Goal: Task Accomplishment & Management: Use online tool/utility

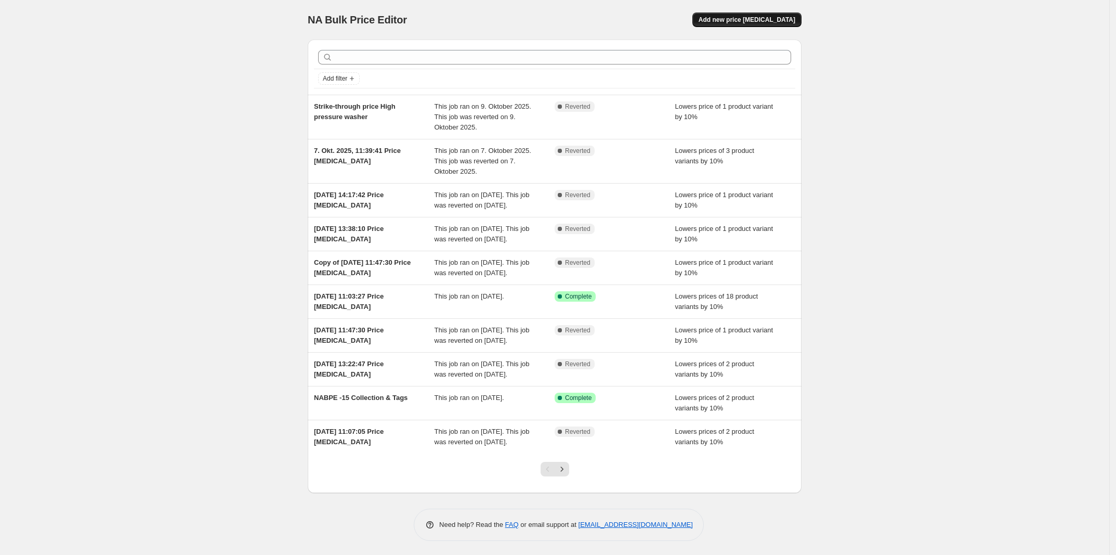
click at [774, 15] on button "Add new price [MEDICAL_DATA]" at bounding box center [746, 19] width 109 height 15
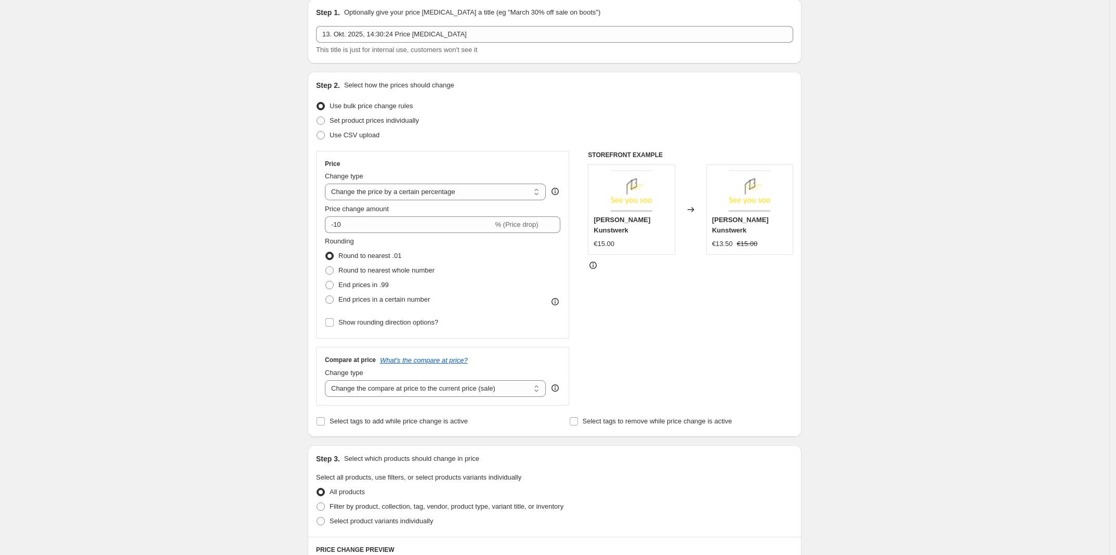
scroll to position [52, 0]
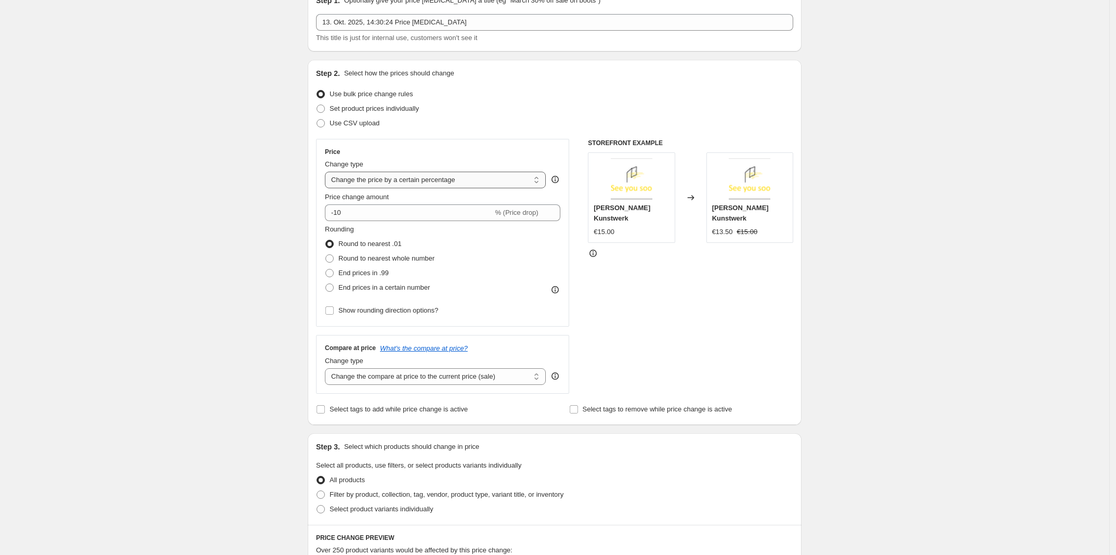
click at [450, 178] on select "Change the price to a certain amount Change the price by a certain amount Chang…" at bounding box center [435, 180] width 221 height 17
select select "to"
click at [328, 172] on select "Change the price to a certain amount Change the price by a certain amount Chang…" at bounding box center [435, 180] width 221 height 17
type input "80.00"
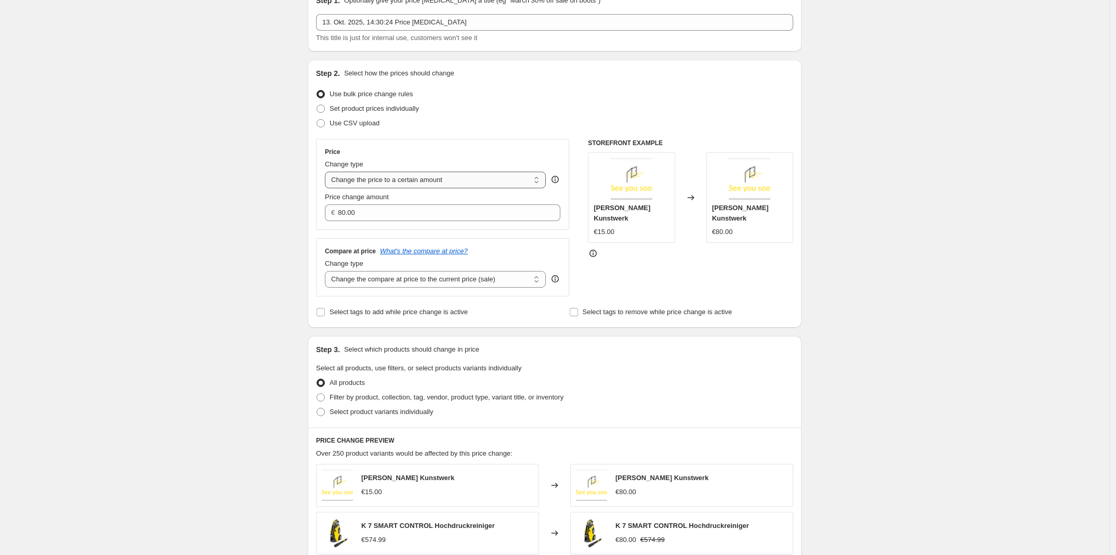
click at [407, 178] on select "Change the price to a certain amount Change the price by a certain amount Chang…" at bounding box center [435, 180] width 221 height 17
click at [328, 172] on select "Change the price to a certain amount Change the price by a certain amount Chang…" at bounding box center [435, 180] width 221 height 17
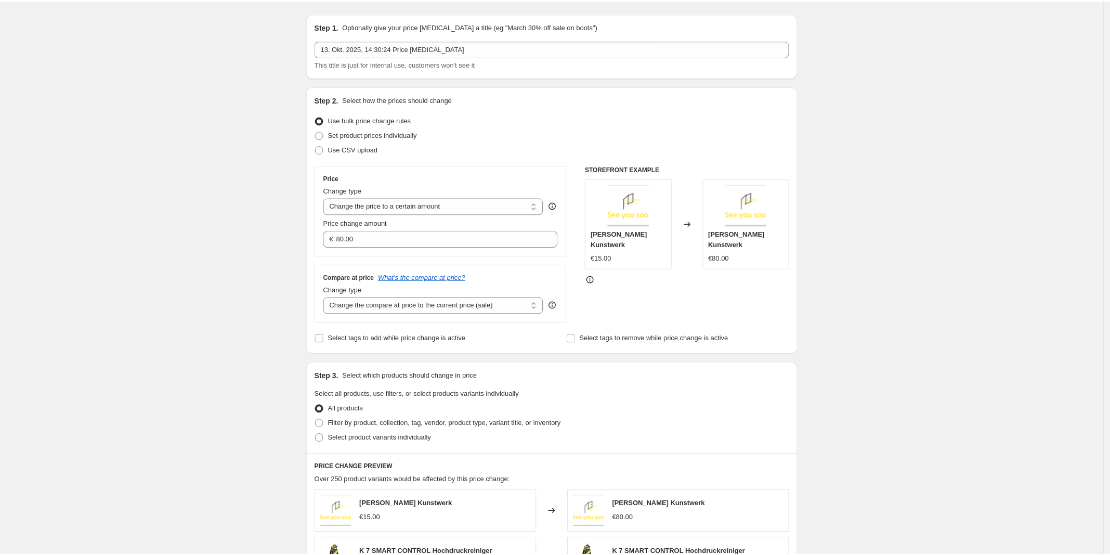
scroll to position [0, 0]
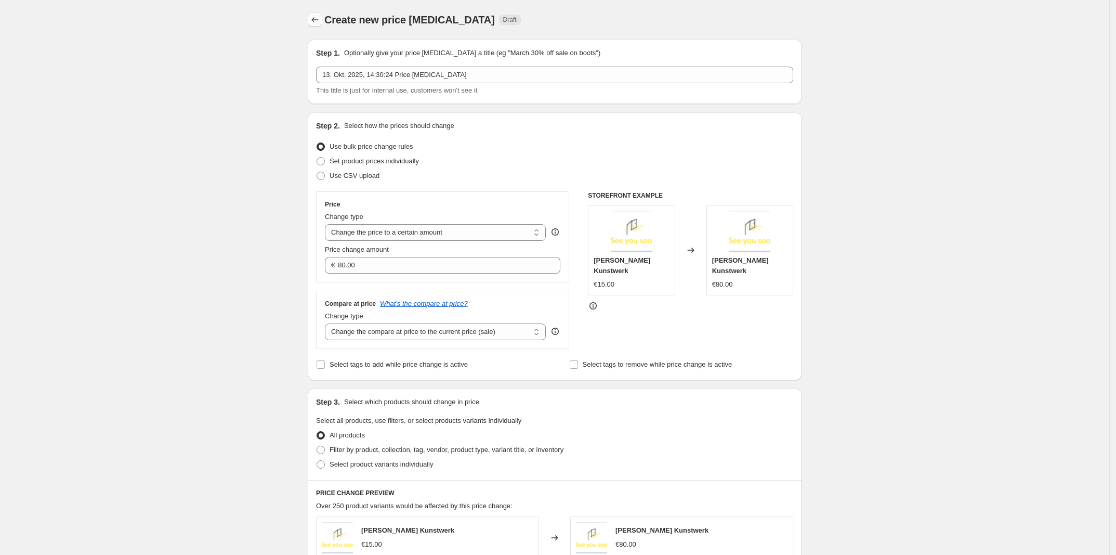
click at [312, 18] on button "Price change jobs" at bounding box center [315, 19] width 15 height 15
